Goal: Check status: Check status

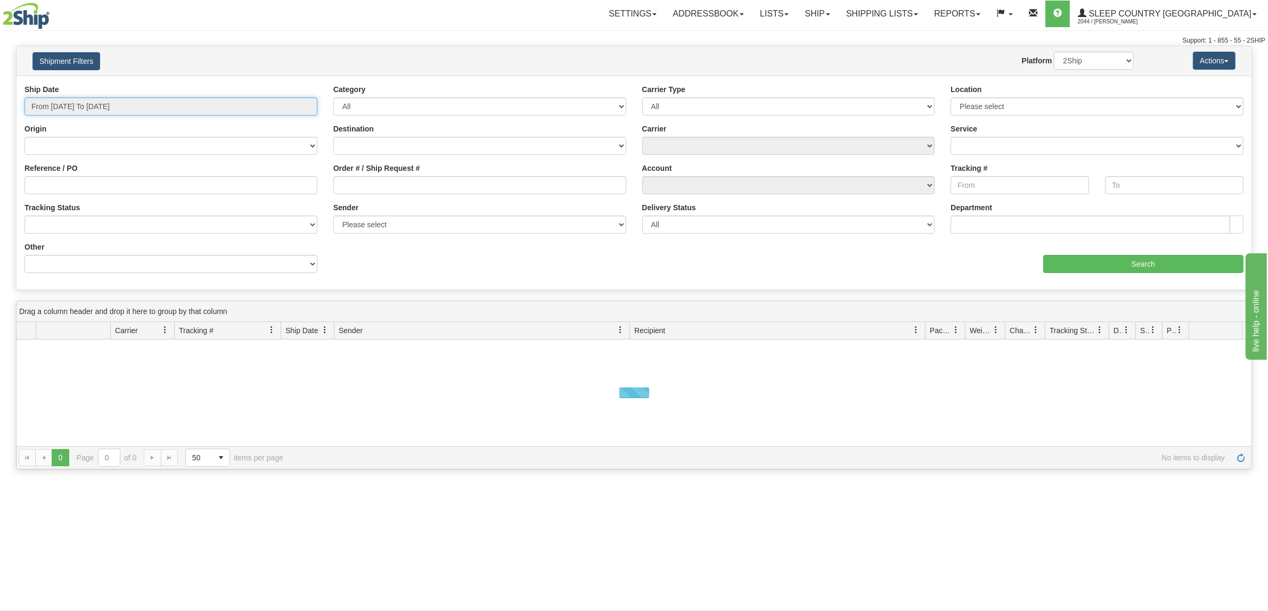
click at [99, 102] on input "From [DATE] To [DATE]" at bounding box center [170, 106] width 293 height 18
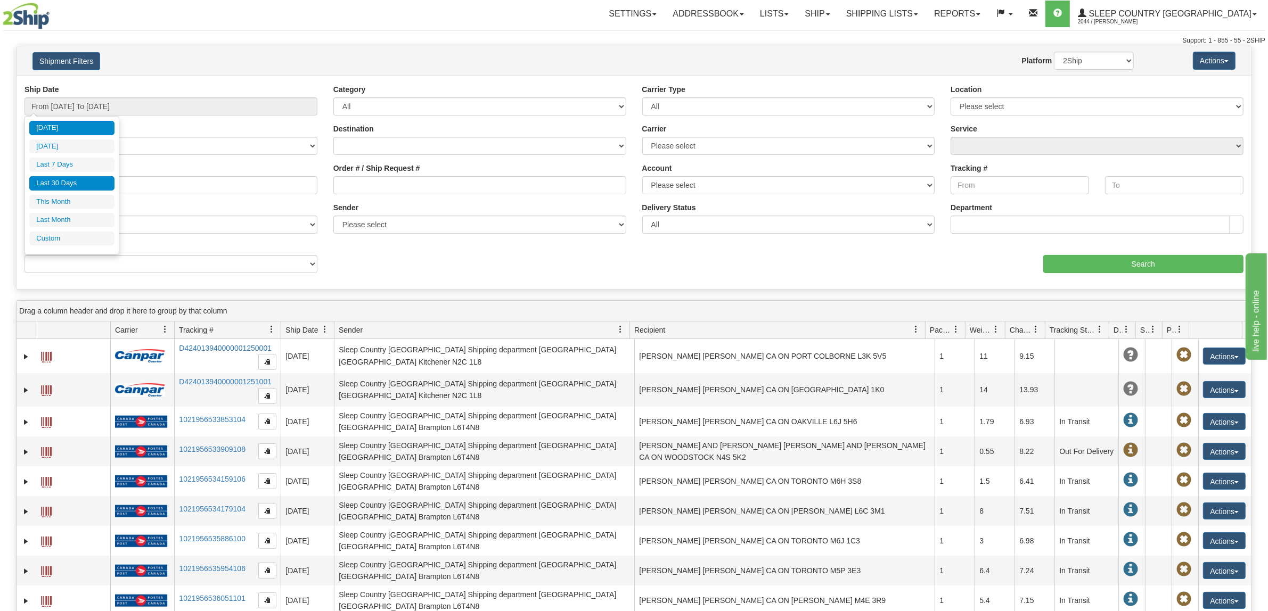
click at [106, 176] on ul "[DATE] [DATE] Last 7 Days Last 30 Days This Month Last Month Custom" at bounding box center [71, 183] width 85 height 125
click at [94, 177] on li "Last 30 Days" at bounding box center [71, 183] width 85 height 14
type input "From [DATE] To [DATE]"
drag, startPoint x: 375, startPoint y: 171, endPoint x: 378, endPoint y: 184, distance: 13.1
click at [376, 171] on label "Order # / Ship Request #" at bounding box center [376, 168] width 87 height 11
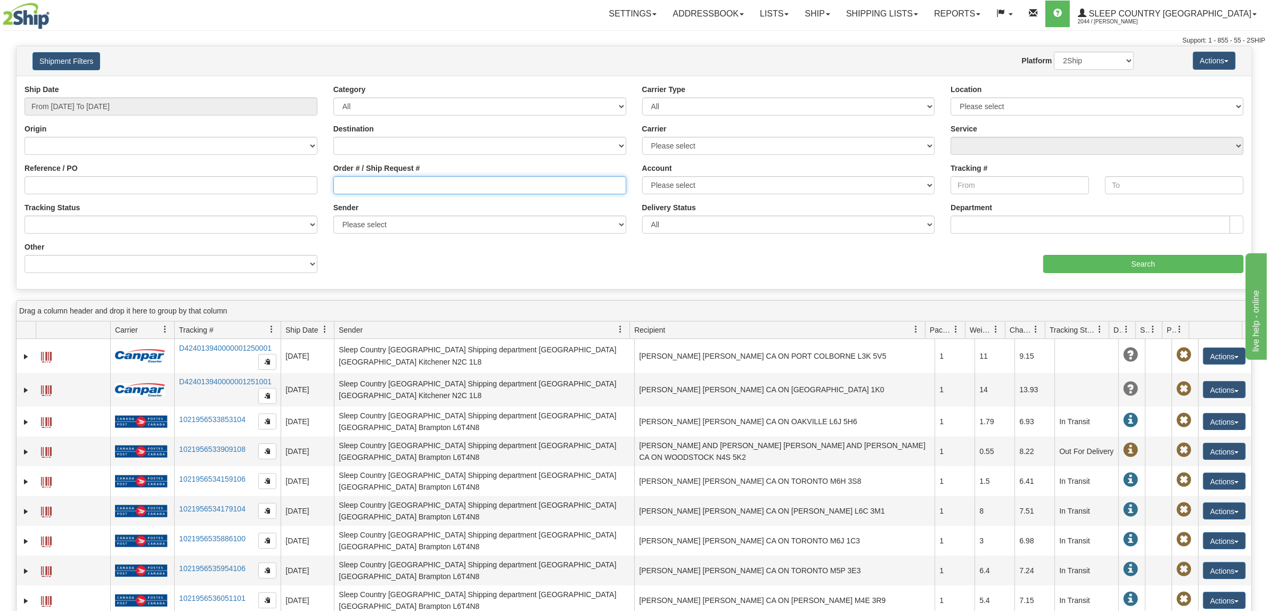
click at [376, 176] on input "Order # / Ship Request #" at bounding box center [479, 185] width 293 height 18
click at [379, 184] on input "Order # / Ship Request #" at bounding box center [479, 185] width 293 height 18
paste input "9000H983134"
type input "9000H983134"
click at [1109, 270] on input "Search" at bounding box center [1143, 264] width 201 height 18
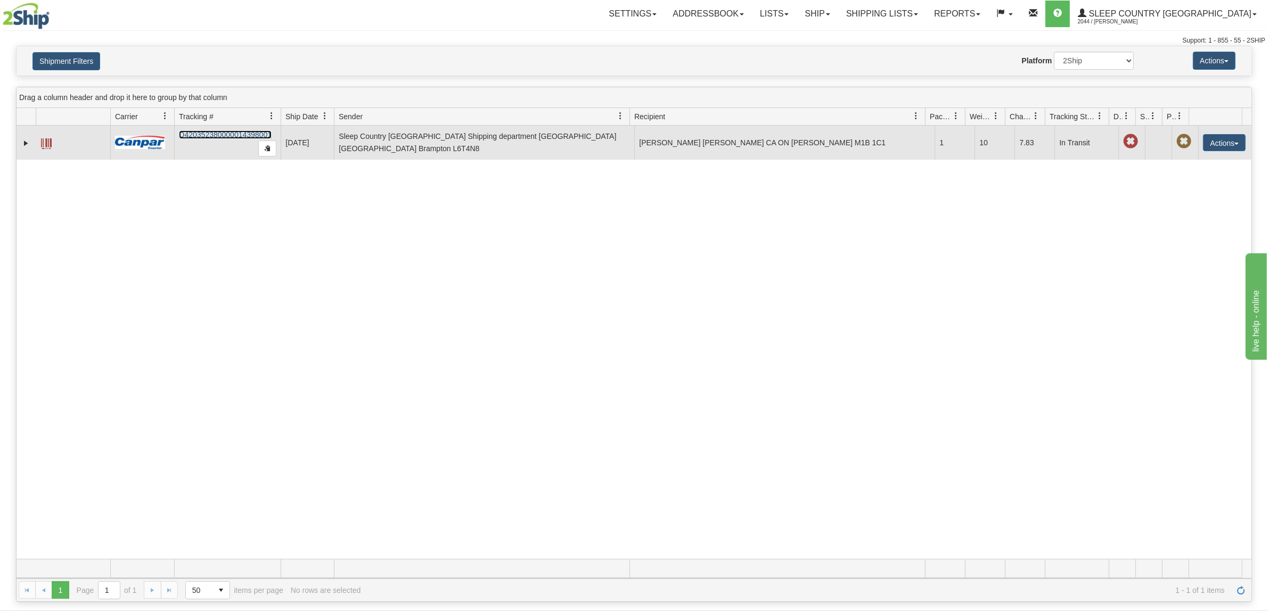
click at [253, 135] on link "D420352380000014398001" at bounding box center [225, 134] width 93 height 9
